Goal: Information Seeking & Learning: Compare options

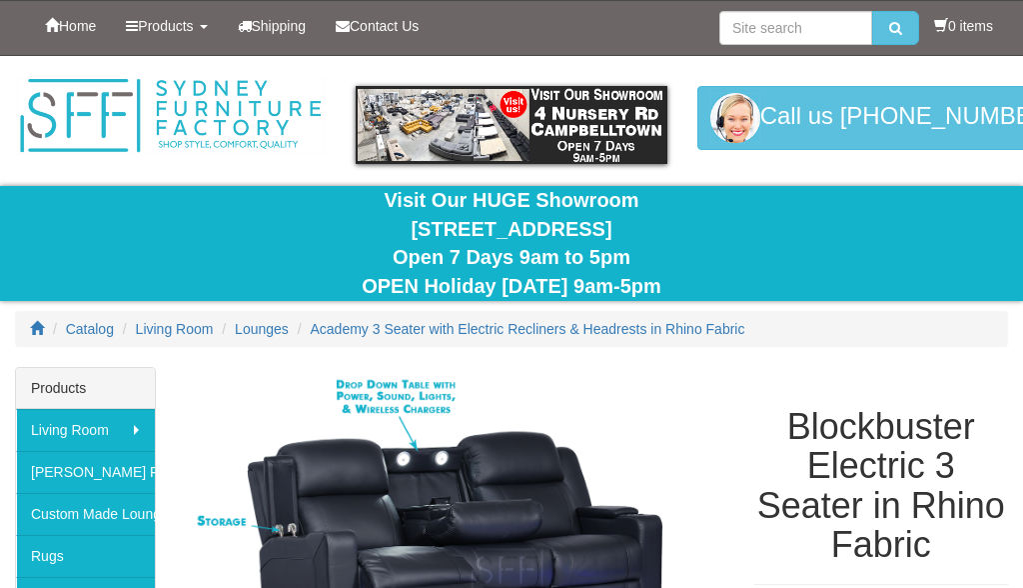
scroll to position [482, 0]
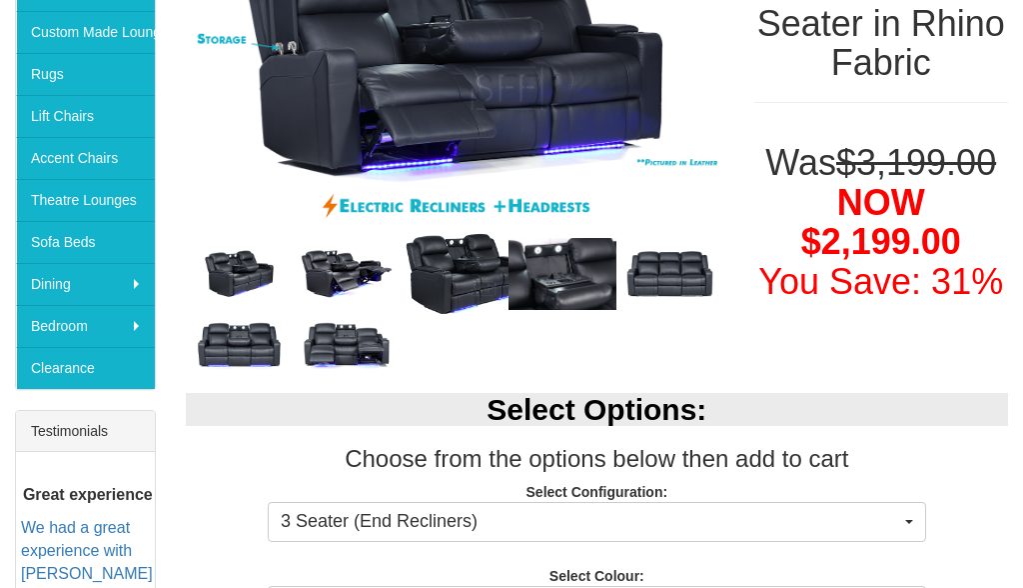
click at [581, 283] on img at bounding box center [563, 274] width 108 height 72
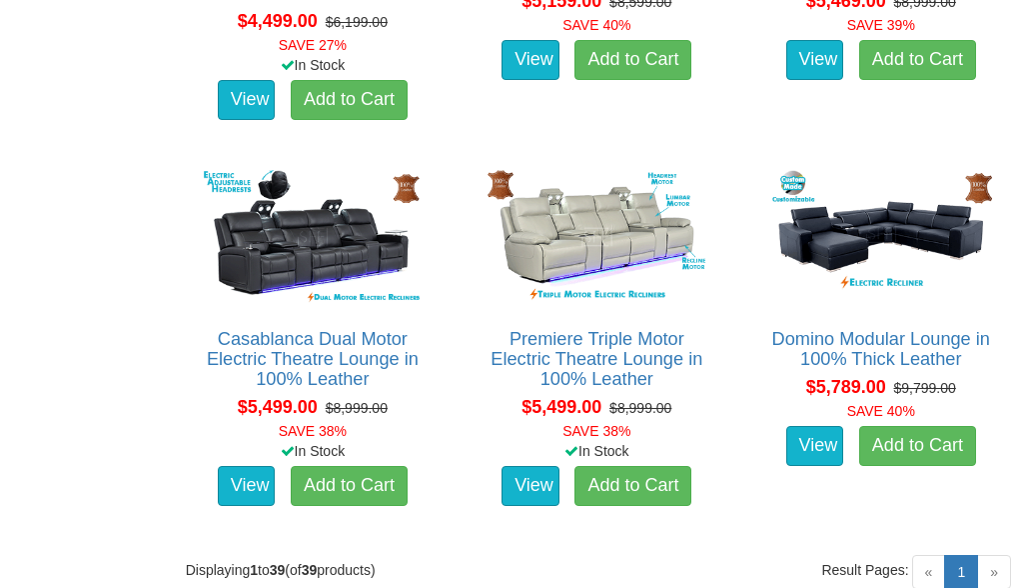
scroll to position [5880, 0]
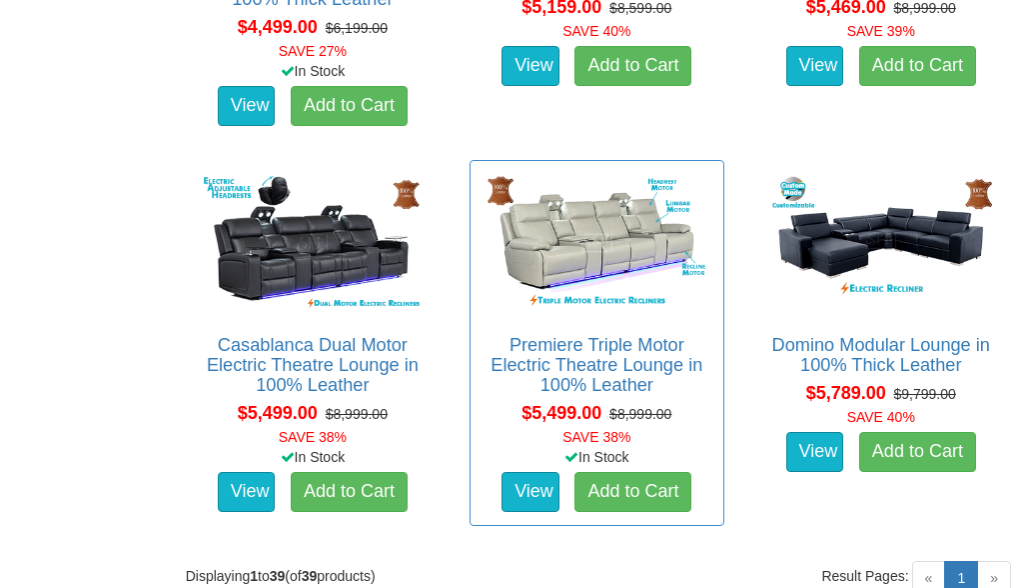
click at [563, 268] on img at bounding box center [597, 242] width 232 height 143
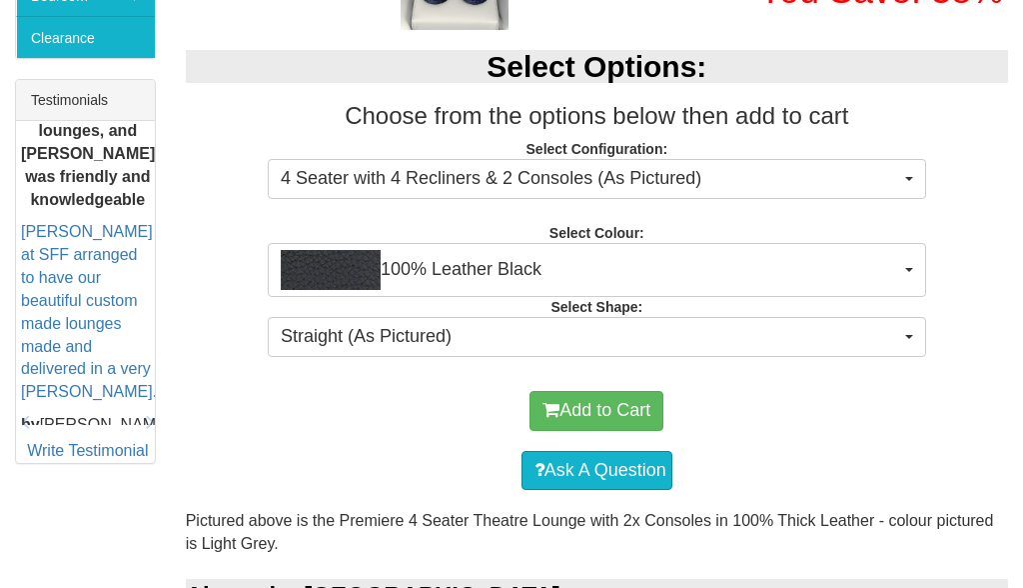
scroll to position [812, 0]
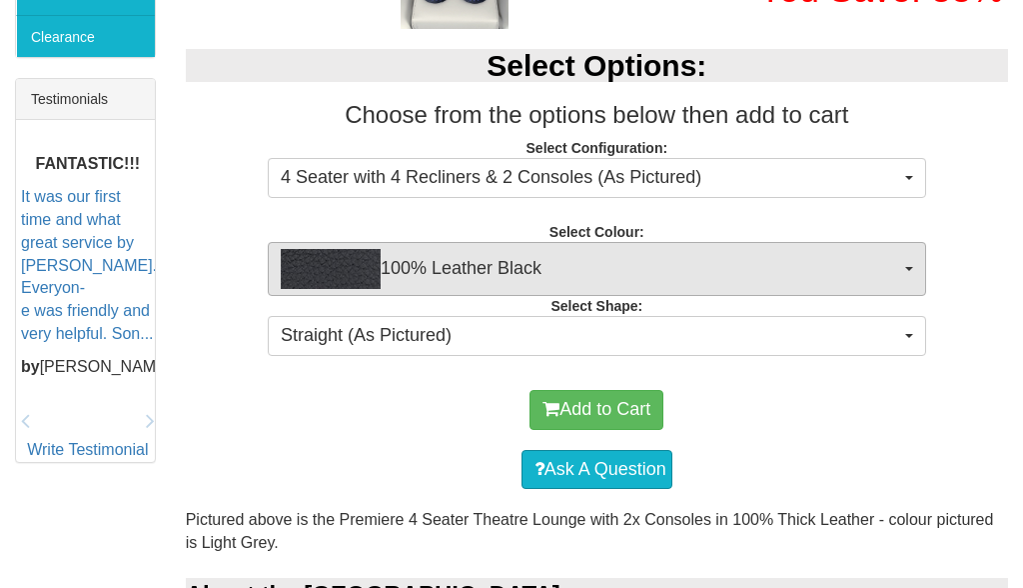
click at [913, 264] on button "100% Leather Black" at bounding box center [597, 269] width 659 height 54
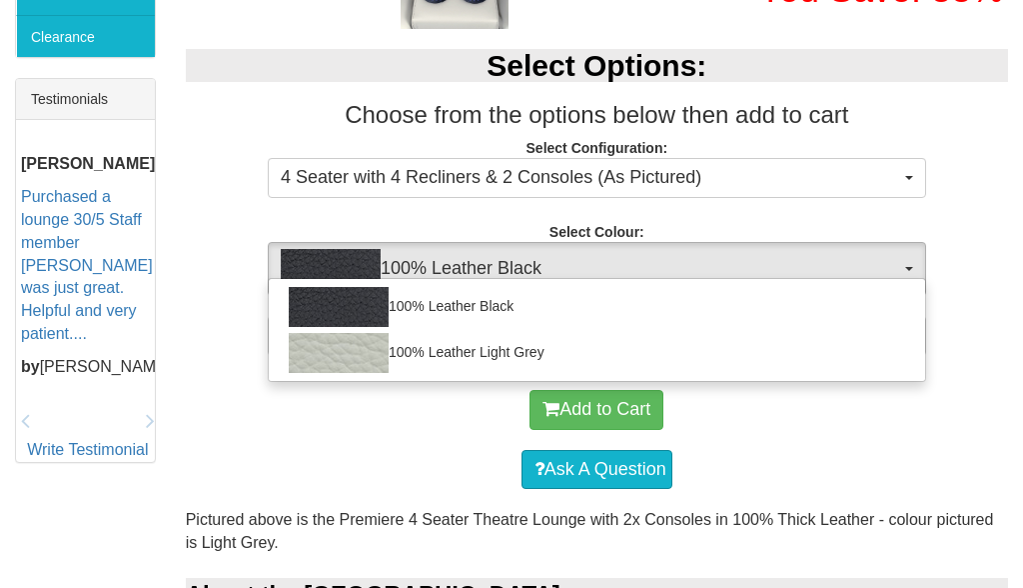
click at [904, 256] on button "100% Leather Black" at bounding box center [597, 269] width 659 height 54
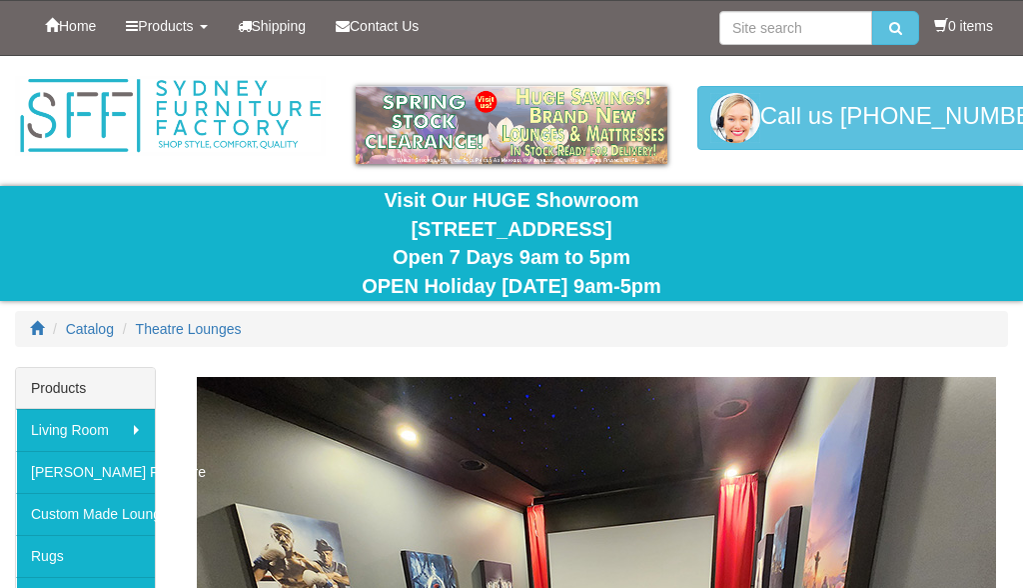
scroll to position [5880, 0]
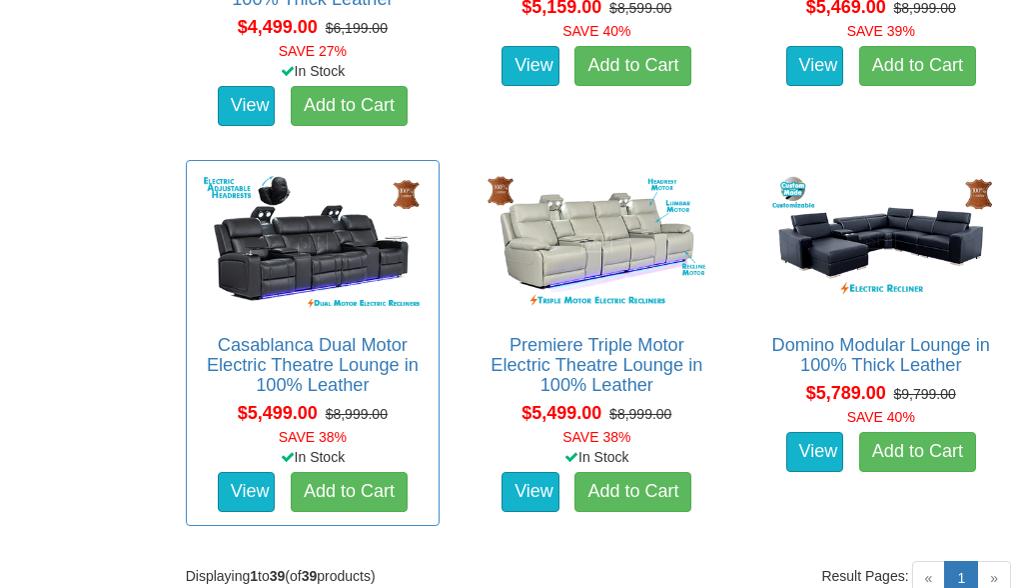
click at [273, 271] on img at bounding box center [313, 242] width 232 height 143
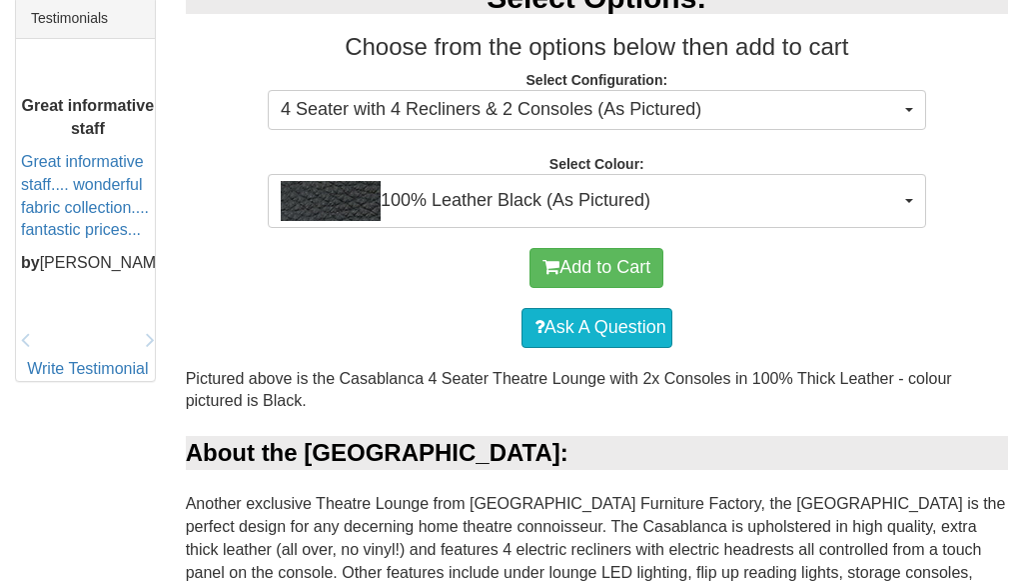
scroll to position [883, 0]
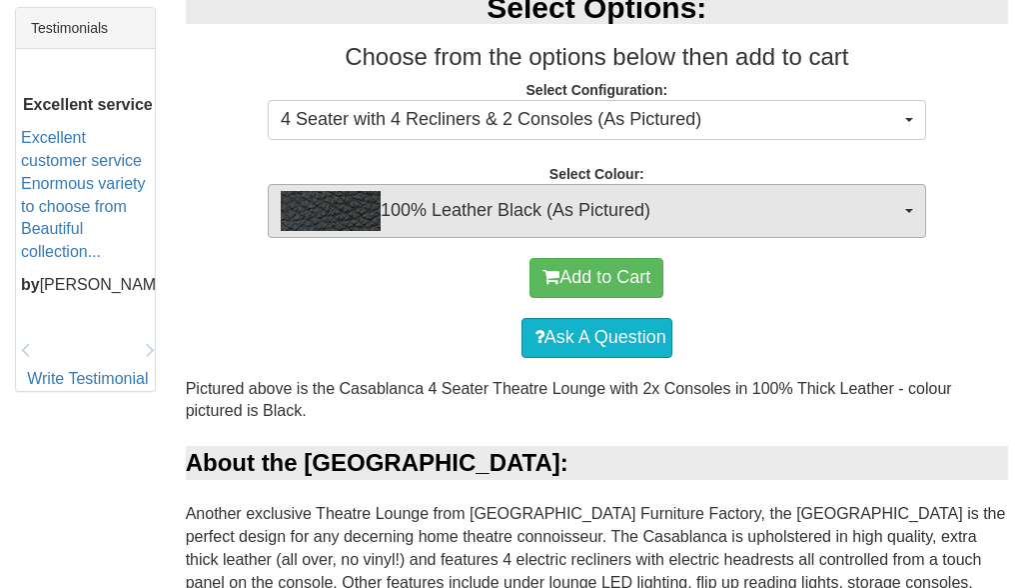
click at [910, 213] on span "button" at bounding box center [909, 211] width 8 height 4
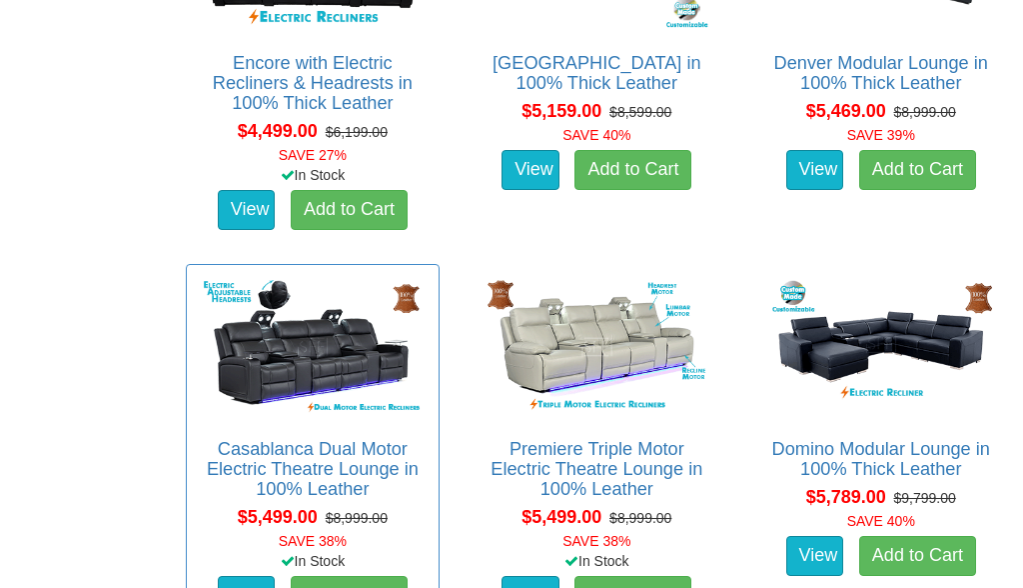
scroll to position [5778, 0]
